Goal: Transaction & Acquisition: Purchase product/service

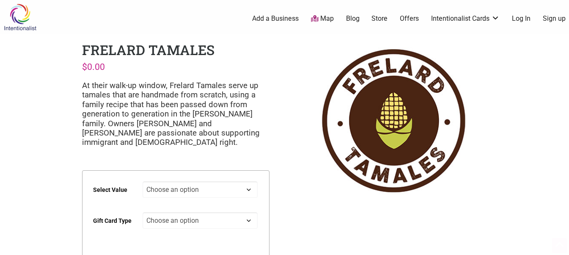
scroll to position [85, 0]
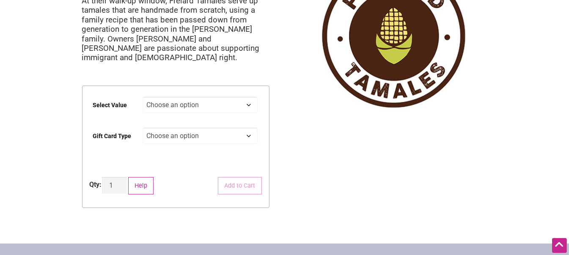
click at [178, 110] on select "Choose an option $25 $50 $100 $200 $500" at bounding box center [200, 105] width 115 height 17
click at [272, 119] on div "Frelard Tamales $ 0.00 At their walk-up window, Frelard Tamales serve up tamale…" at bounding box center [175, 89] width 201 height 280
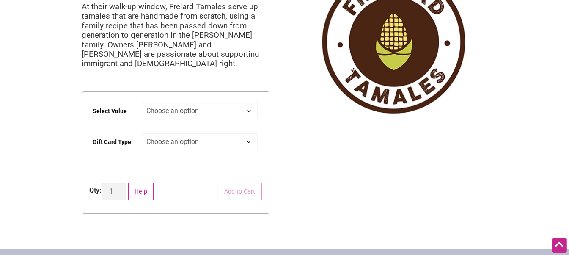
scroll to position [0, 0]
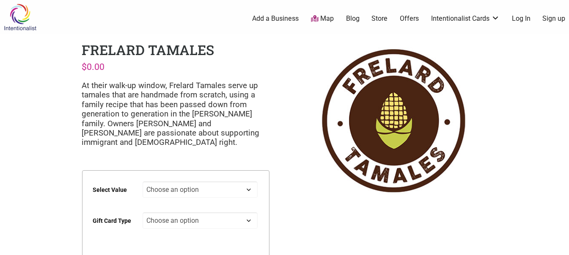
click at [380, 17] on link "Store" at bounding box center [380, 18] width 16 height 9
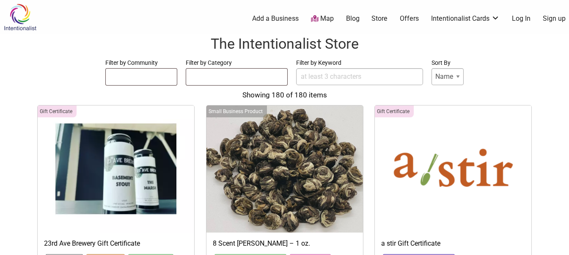
select select
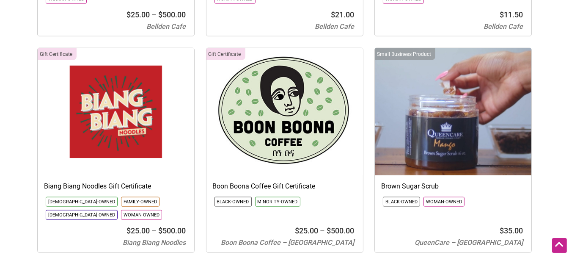
scroll to position [1609, 0]
